Goal: Task Accomplishment & Management: Manage account settings

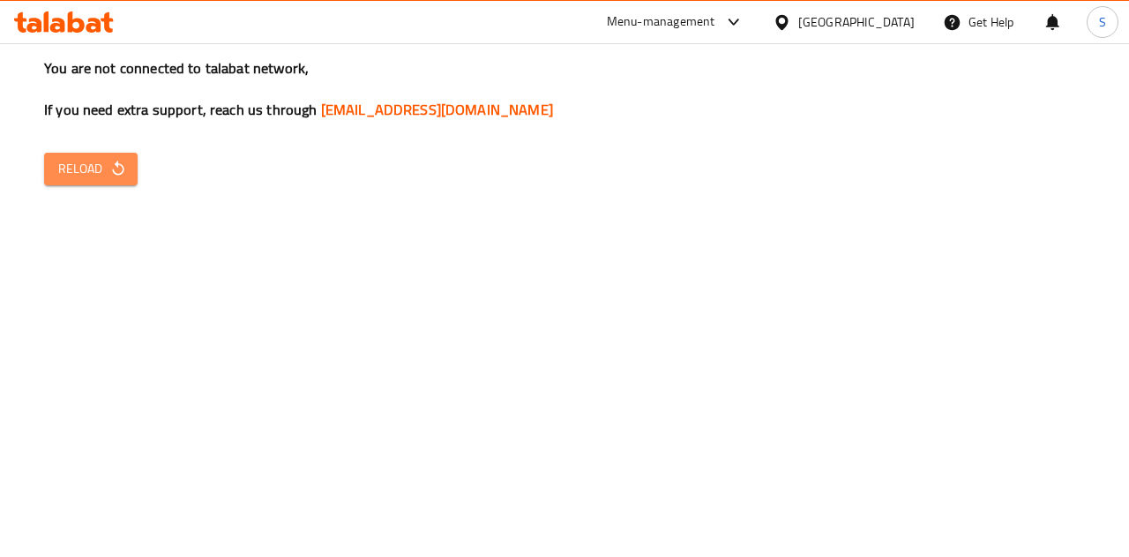
drag, startPoint x: 93, startPoint y: 177, endPoint x: 378, endPoint y: 291, distance: 307.6
click at [92, 177] on span "Reload" at bounding box center [90, 169] width 65 height 22
click at [108, 163] on span "Reload" at bounding box center [90, 169] width 65 height 22
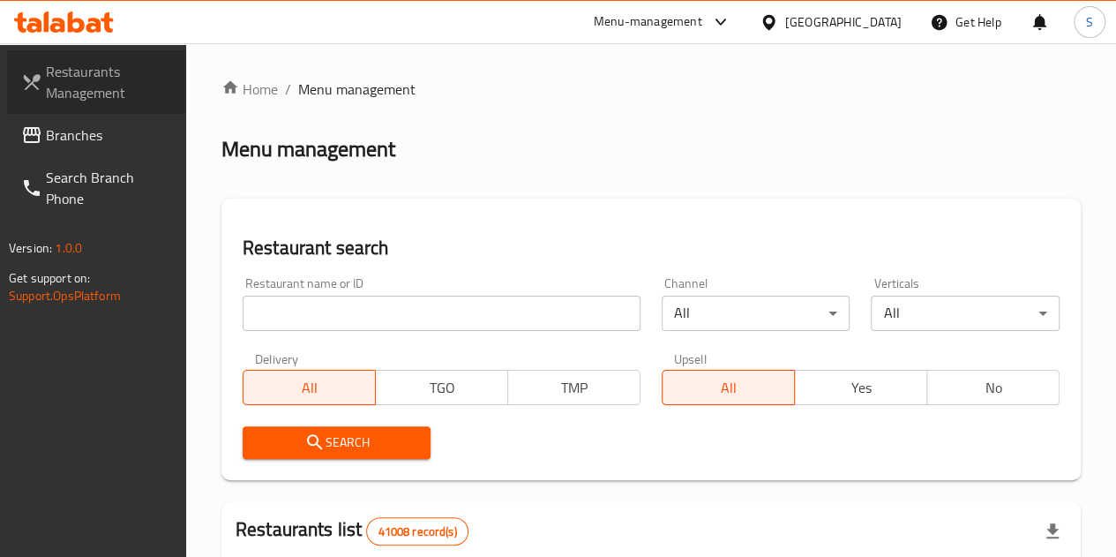
click at [127, 97] on span "Restaurants Management" at bounding box center [109, 82] width 126 height 42
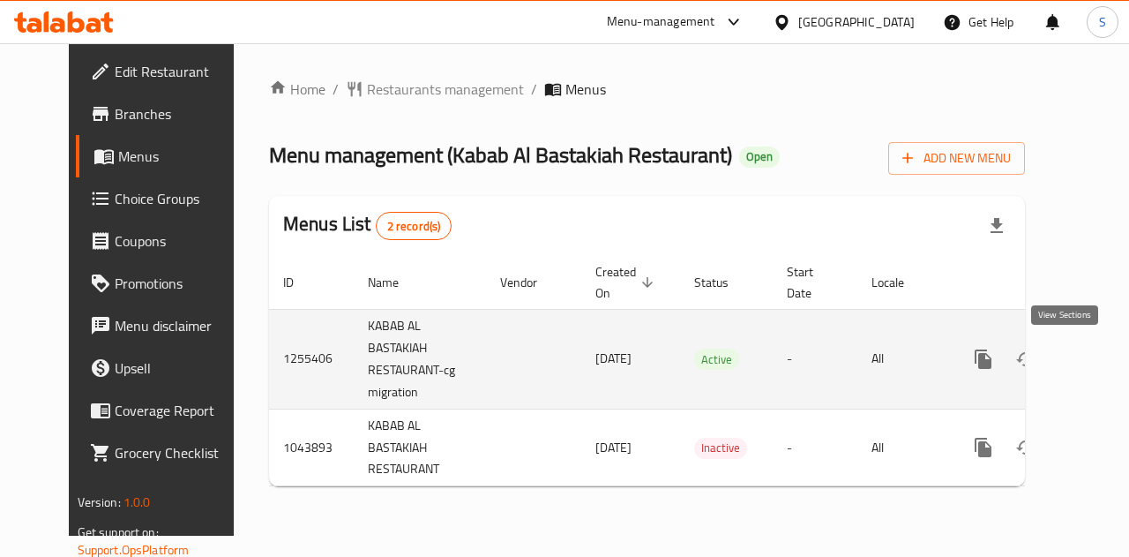
click at [1100, 363] on icon "enhanced table" at bounding box center [1110, 358] width 21 height 21
